Goal: Navigation & Orientation: Find specific page/section

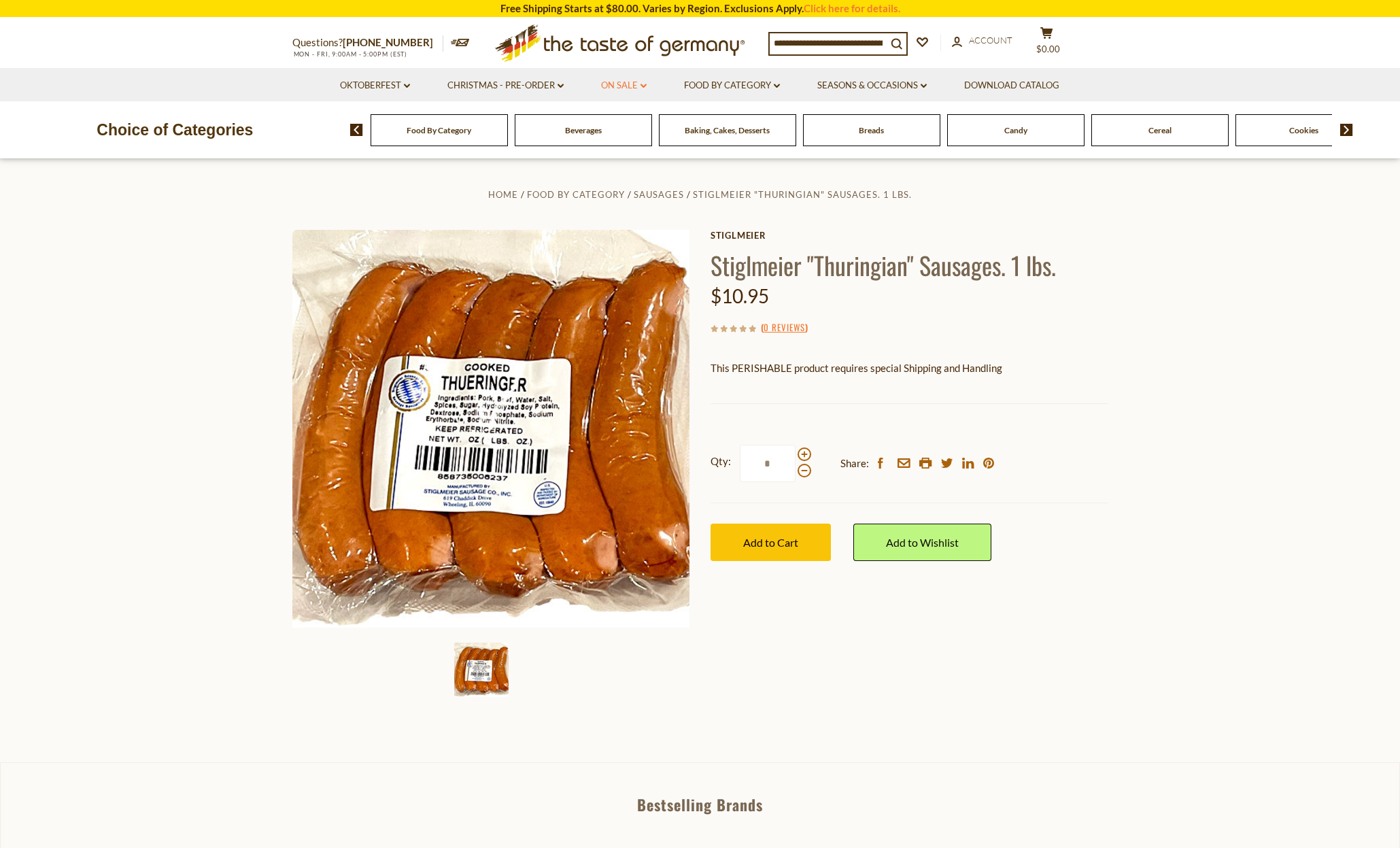
click at [618, 84] on link "On Sale dropdown_arrow" at bounding box center [623, 85] width 45 height 15
click at [617, 117] on link "All On Sale" at bounding box center [618, 120] width 49 height 12
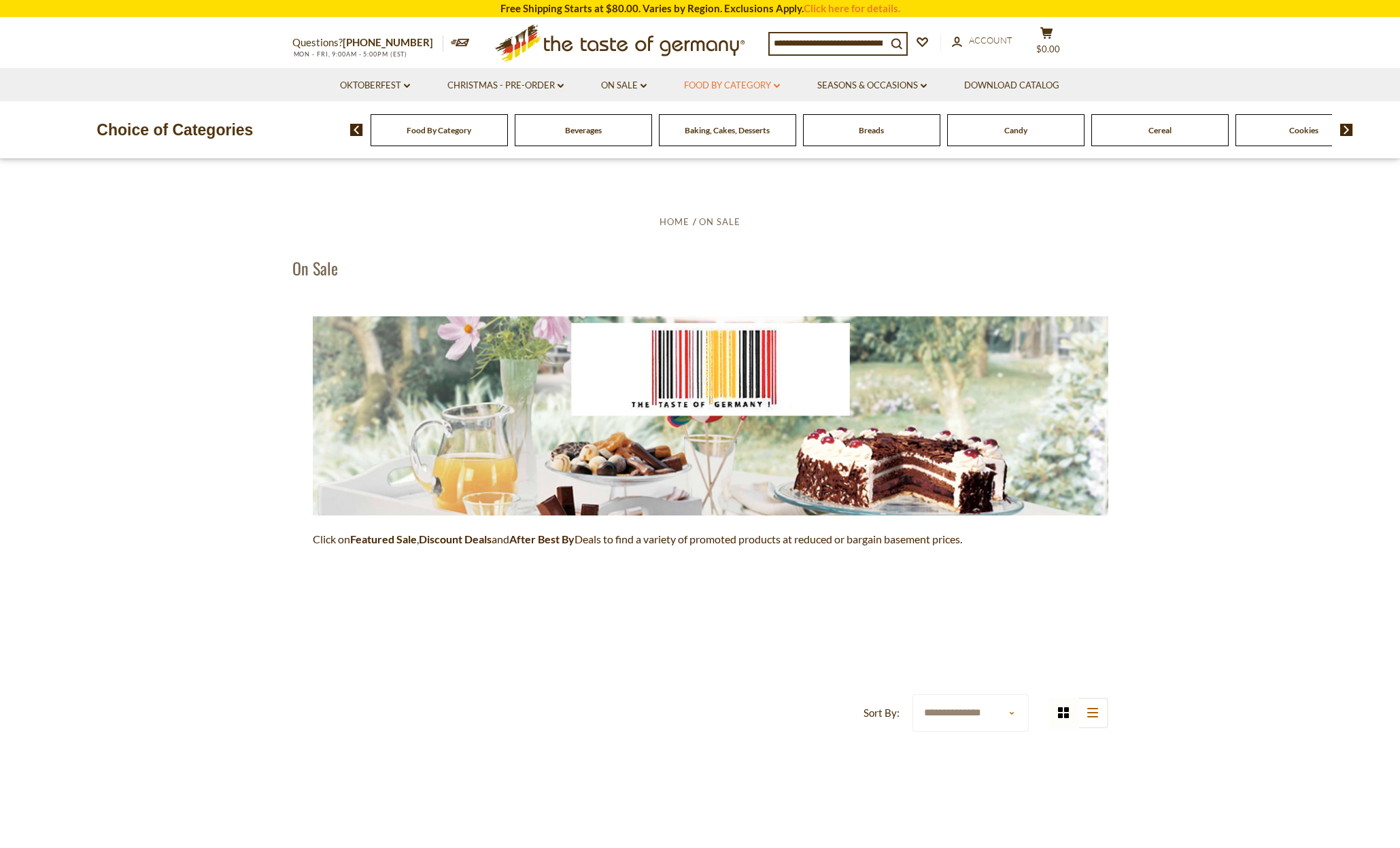
click at [719, 80] on link "Food By Category dropdown_arrow" at bounding box center [732, 85] width 96 height 15
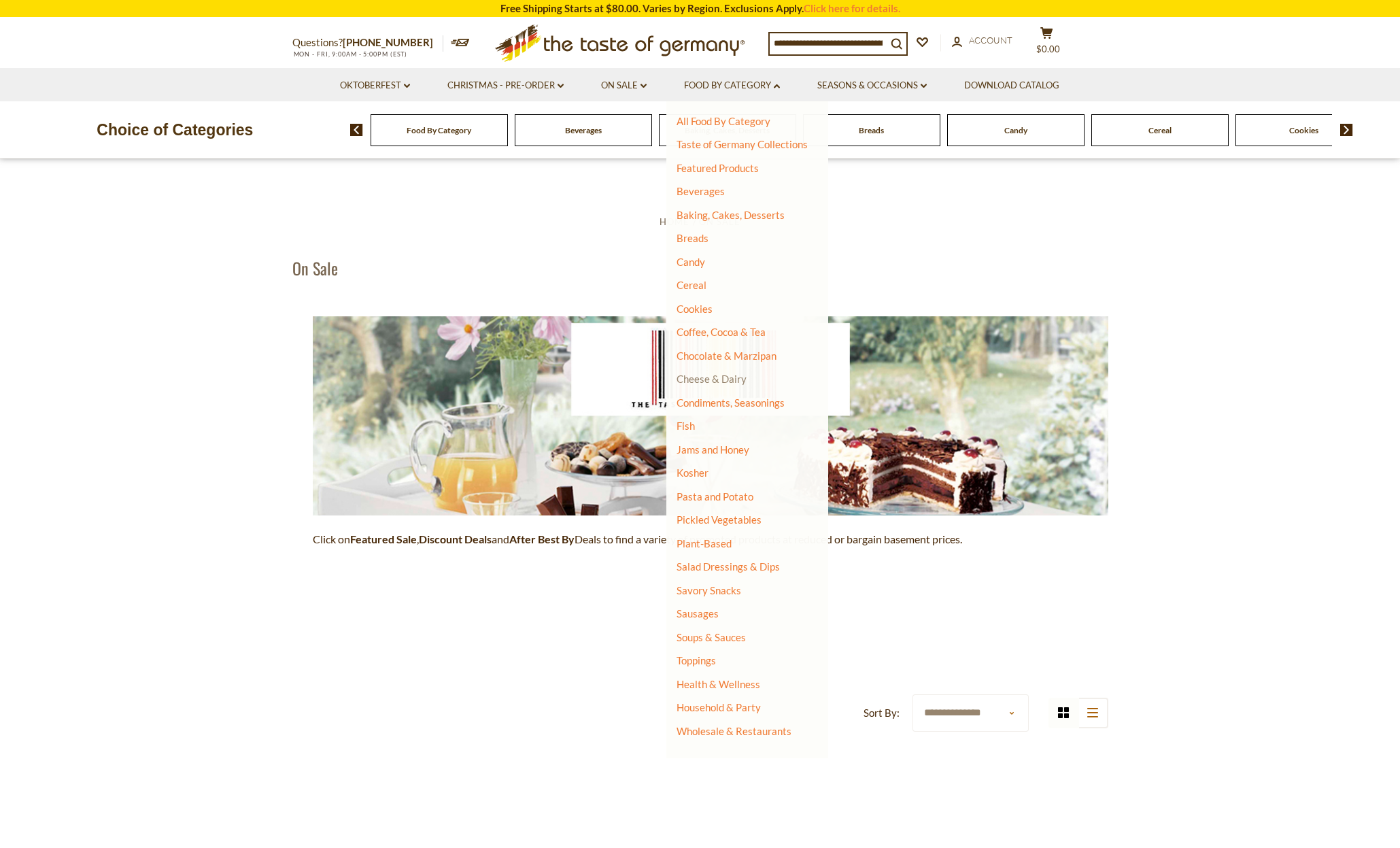
click at [716, 374] on link "Cheese & Dairy" at bounding box center [712, 378] width 70 height 12
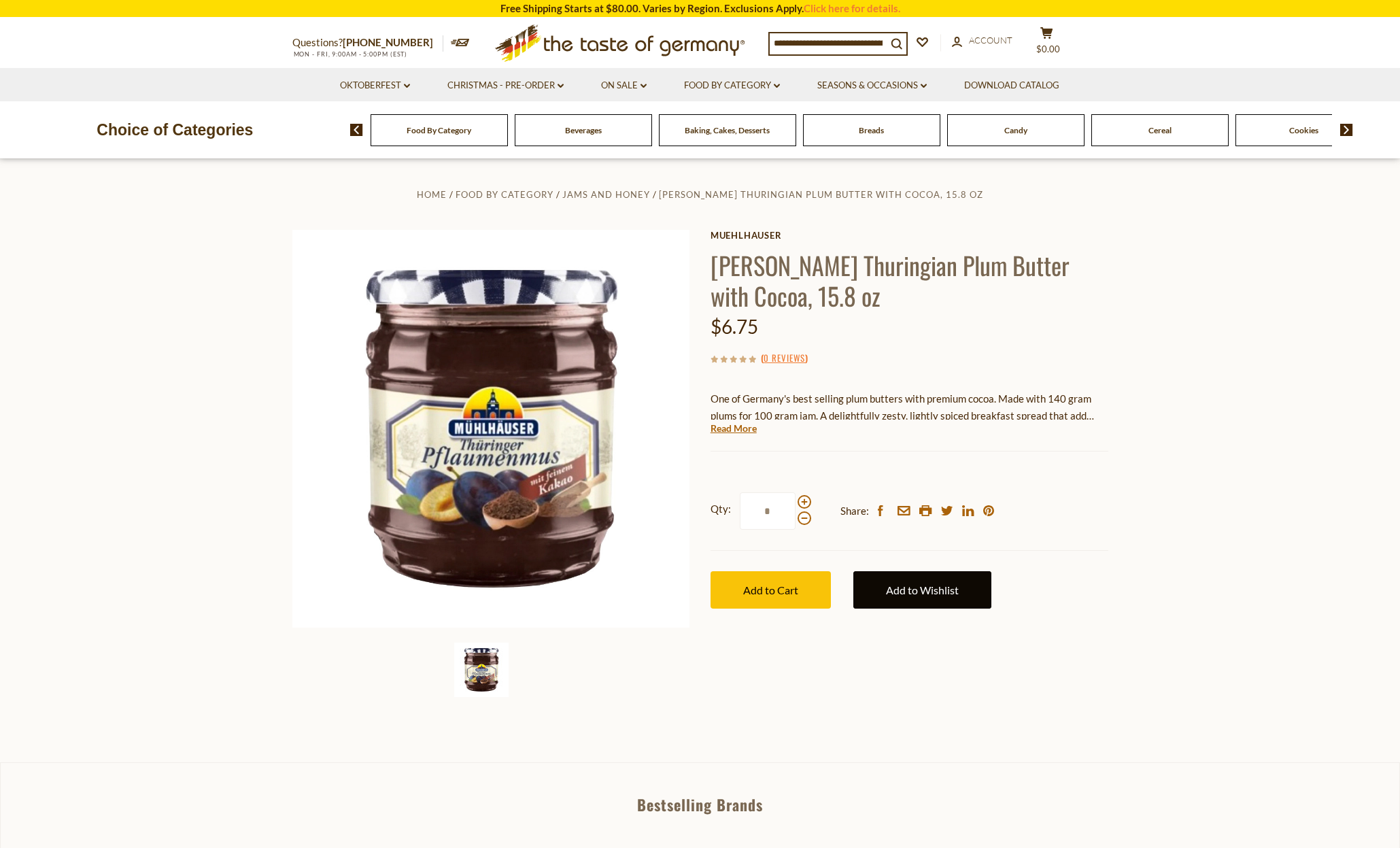
click at [915, 589] on link "Add to Wishlist" at bounding box center [922, 589] width 138 height 37
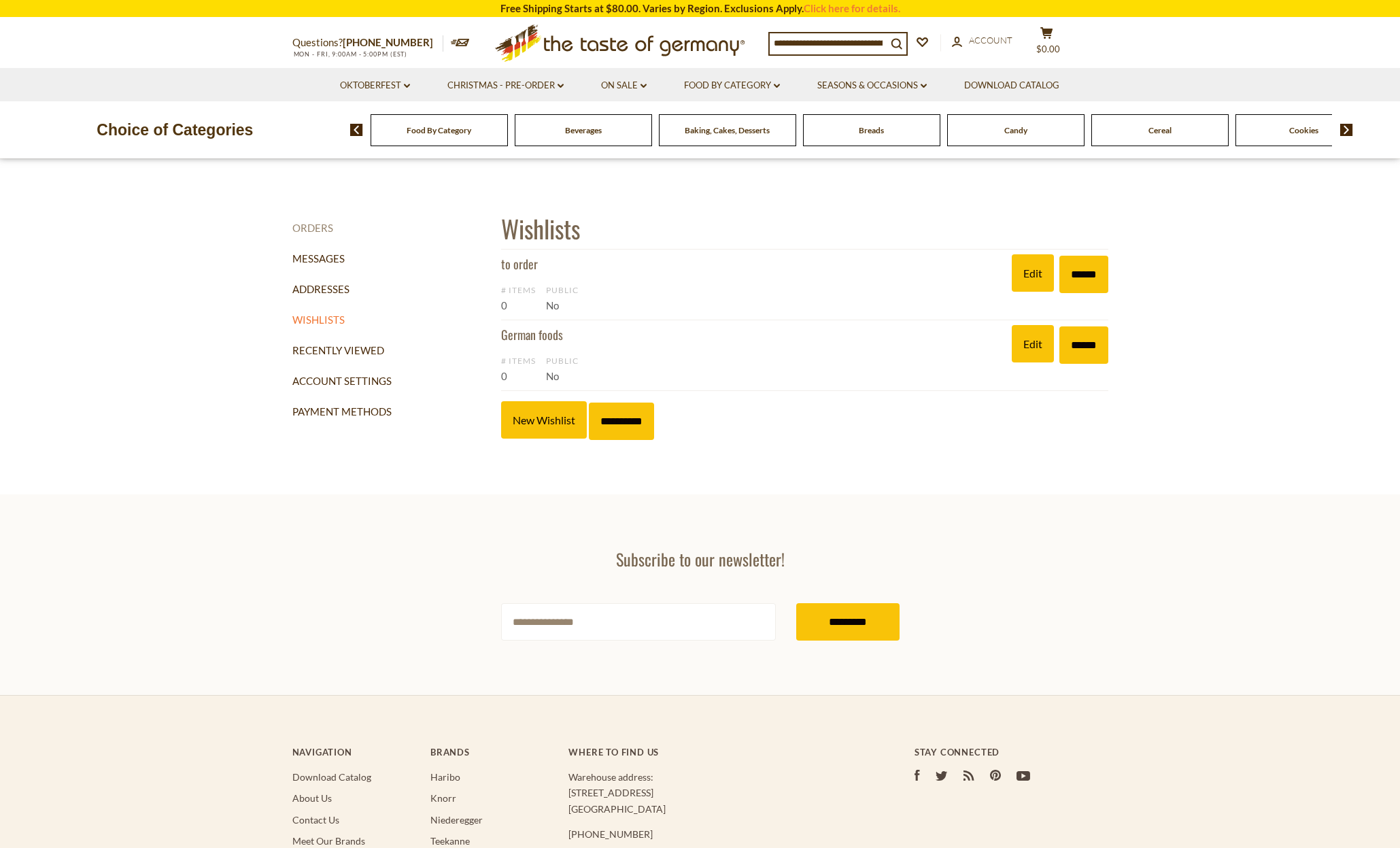
click at [313, 228] on link "Orders" at bounding box center [392, 228] width 199 height 30
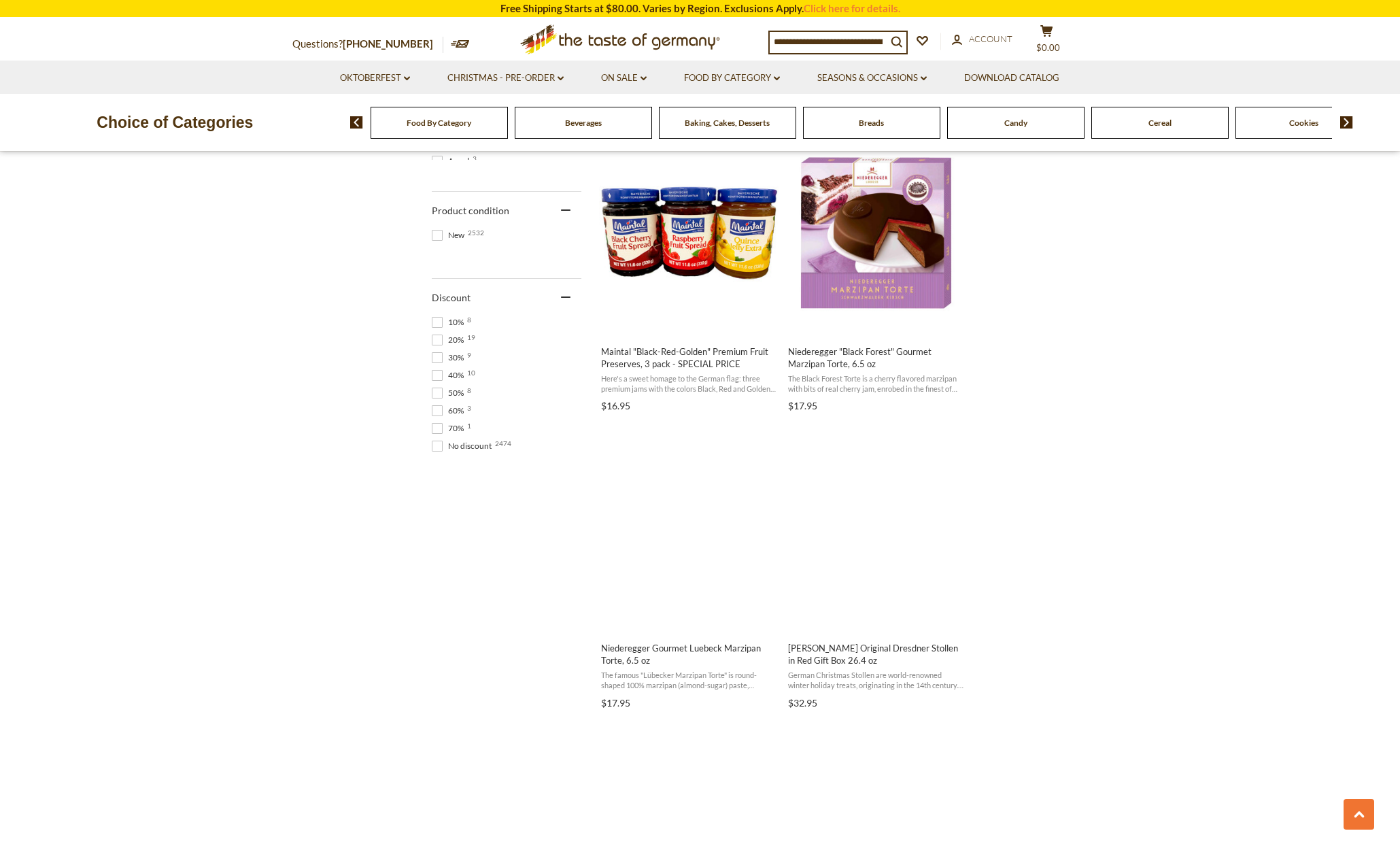
scroll to position [877, 0]
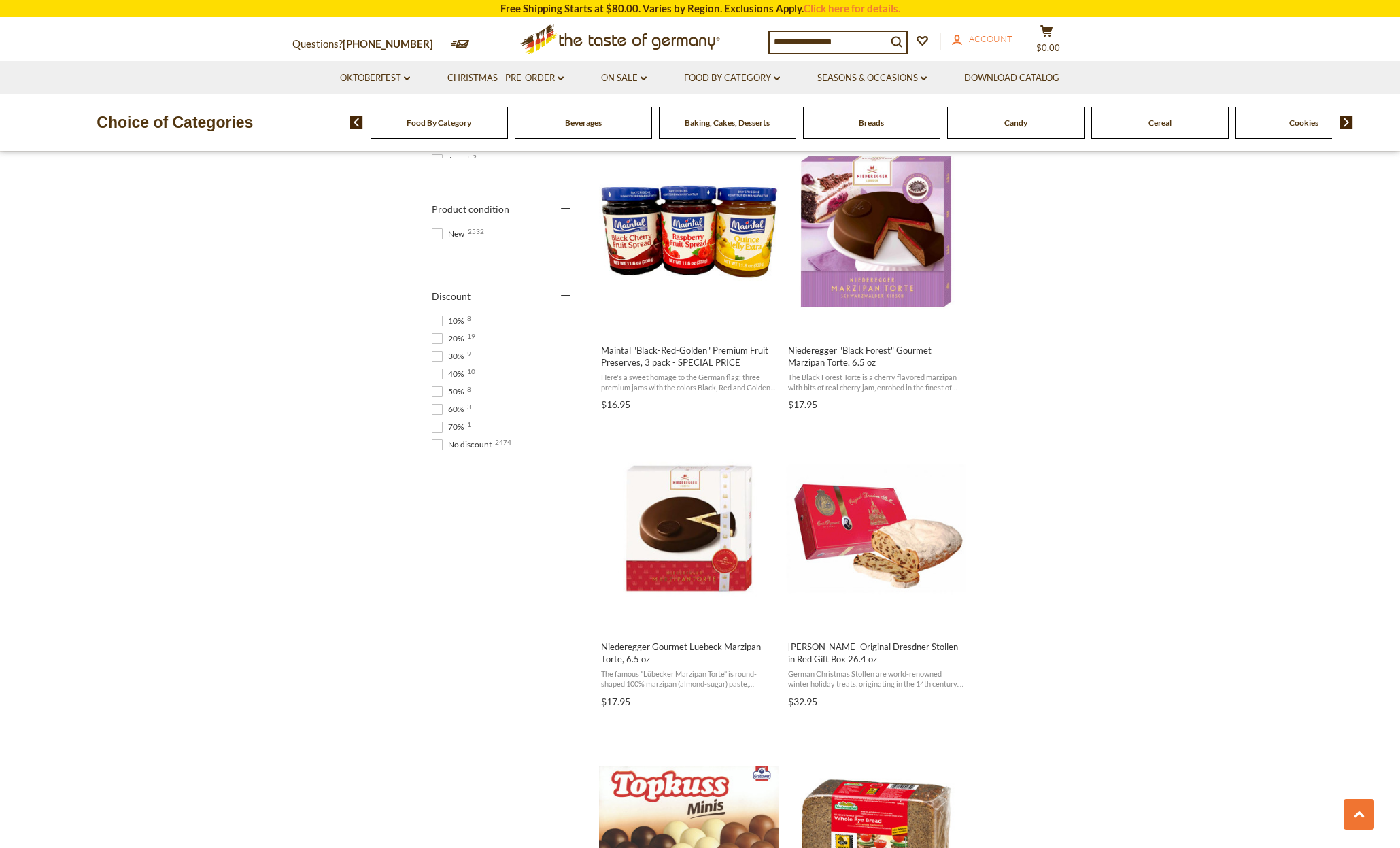
click at [995, 38] on span "Account" at bounding box center [991, 39] width 44 height 11
